Goal: Transaction & Acquisition: Purchase product/service

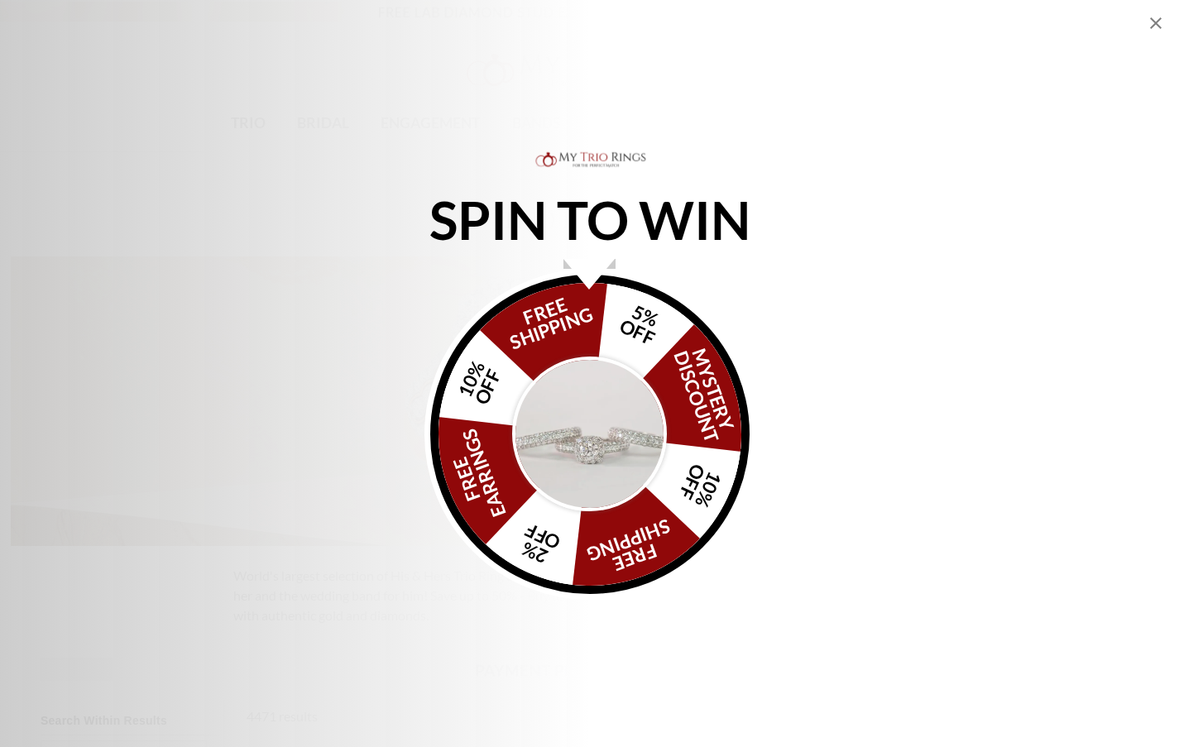
click at [1175, 4] on div "SPIN TO WIN FREE SHIPPING 5% OFF Mystery Discount 10% OFF FREE SHIPPING 2% OFF …" at bounding box center [589, 373] width 1179 height 747
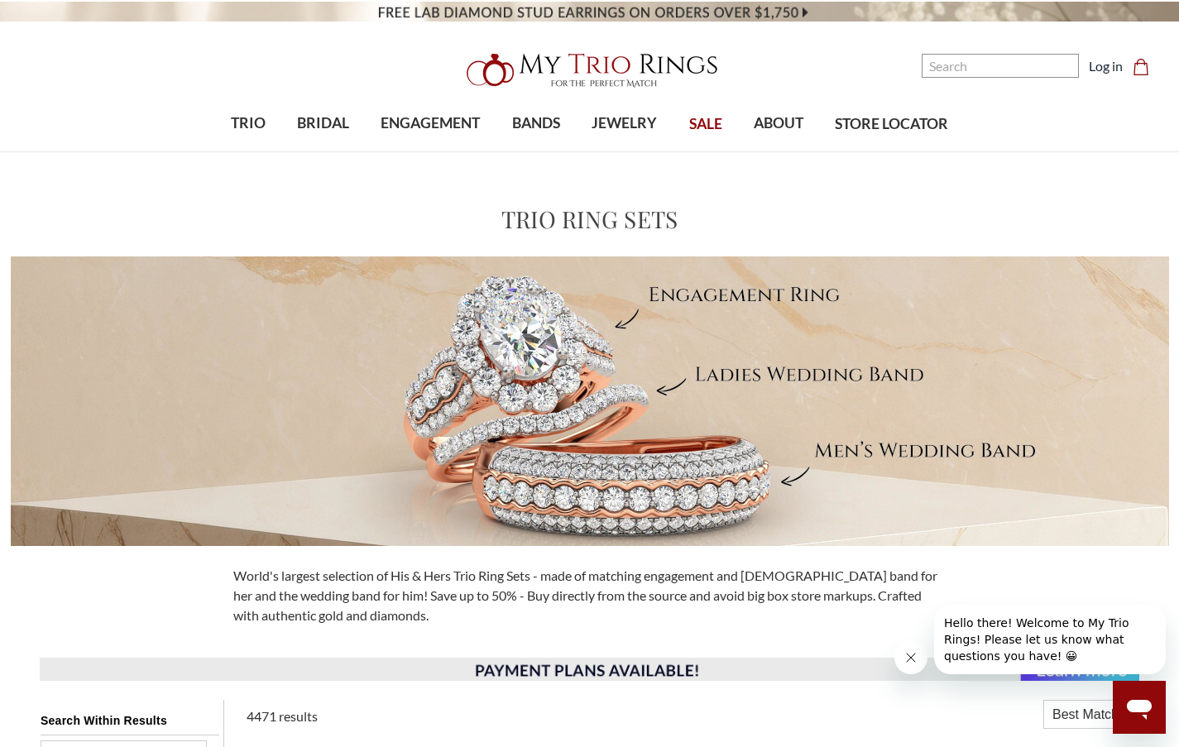
click at [598, 438] on img at bounding box center [590, 402] width 1159 height 290
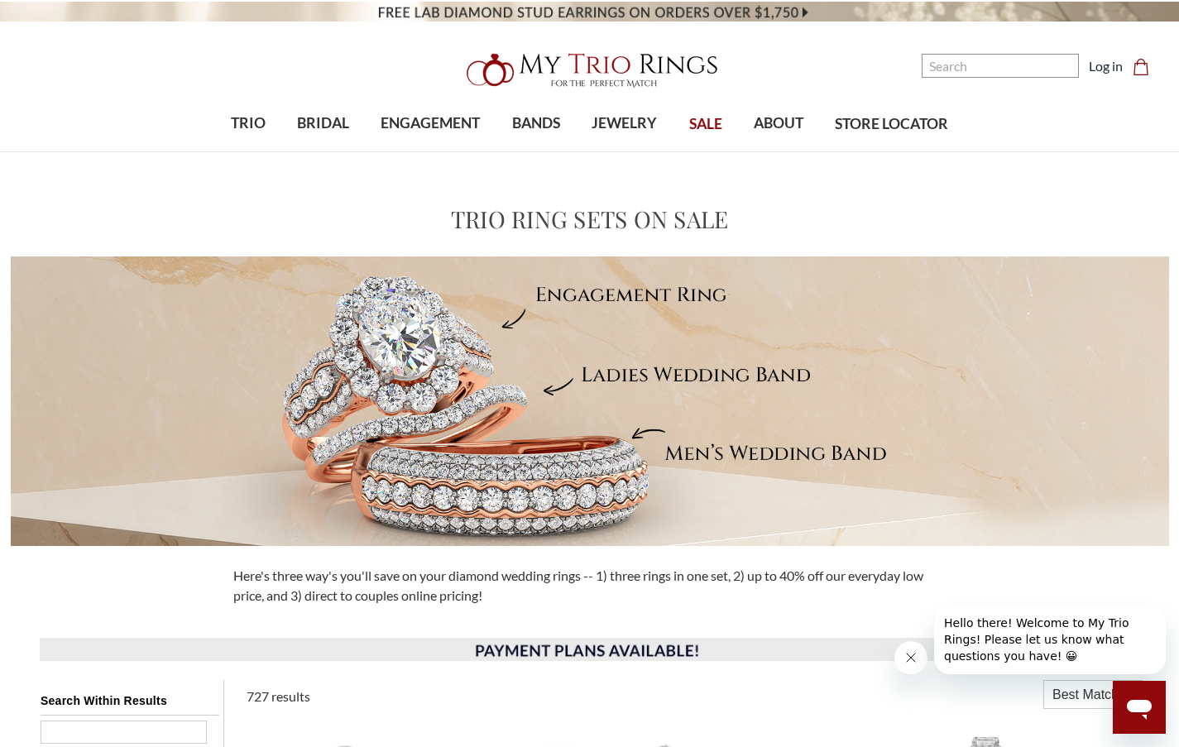
click at [535, 424] on img at bounding box center [590, 402] width 1159 height 290
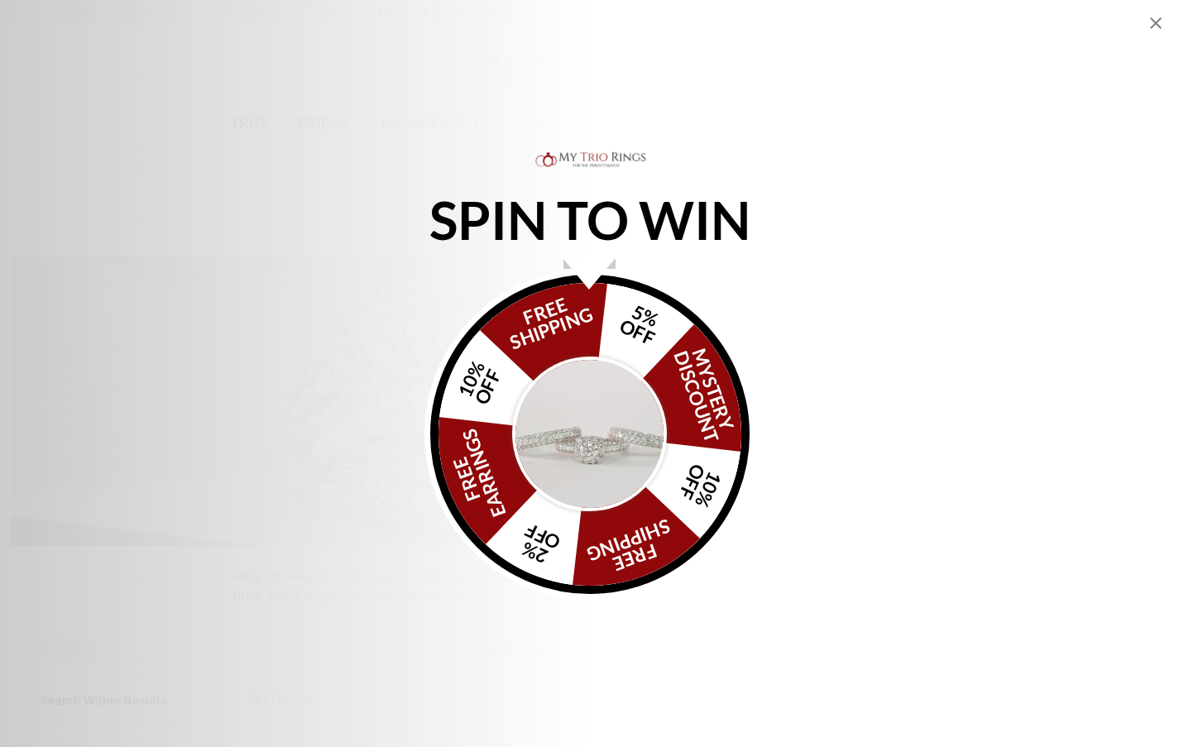
click at [1158, 22] on icon "Close popup" at bounding box center [1156, 23] width 20 height 20
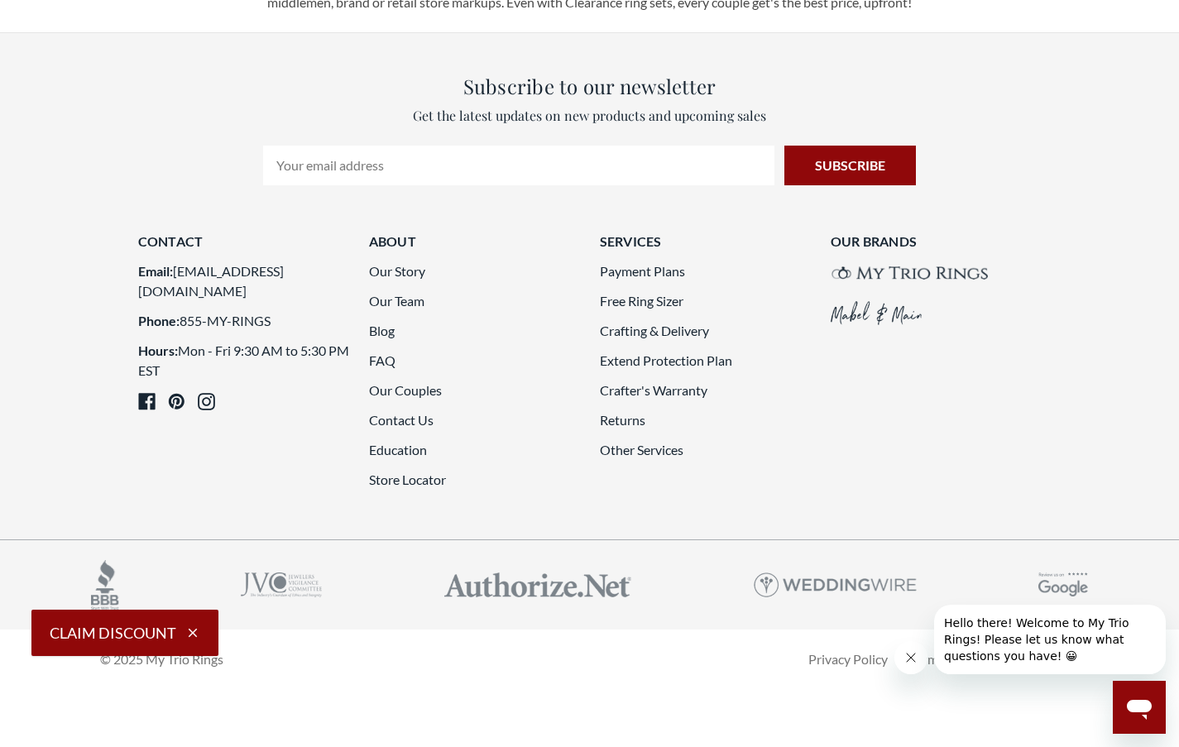
scroll to position [4289, 0]
